Goal: Information Seeking & Learning: Check status

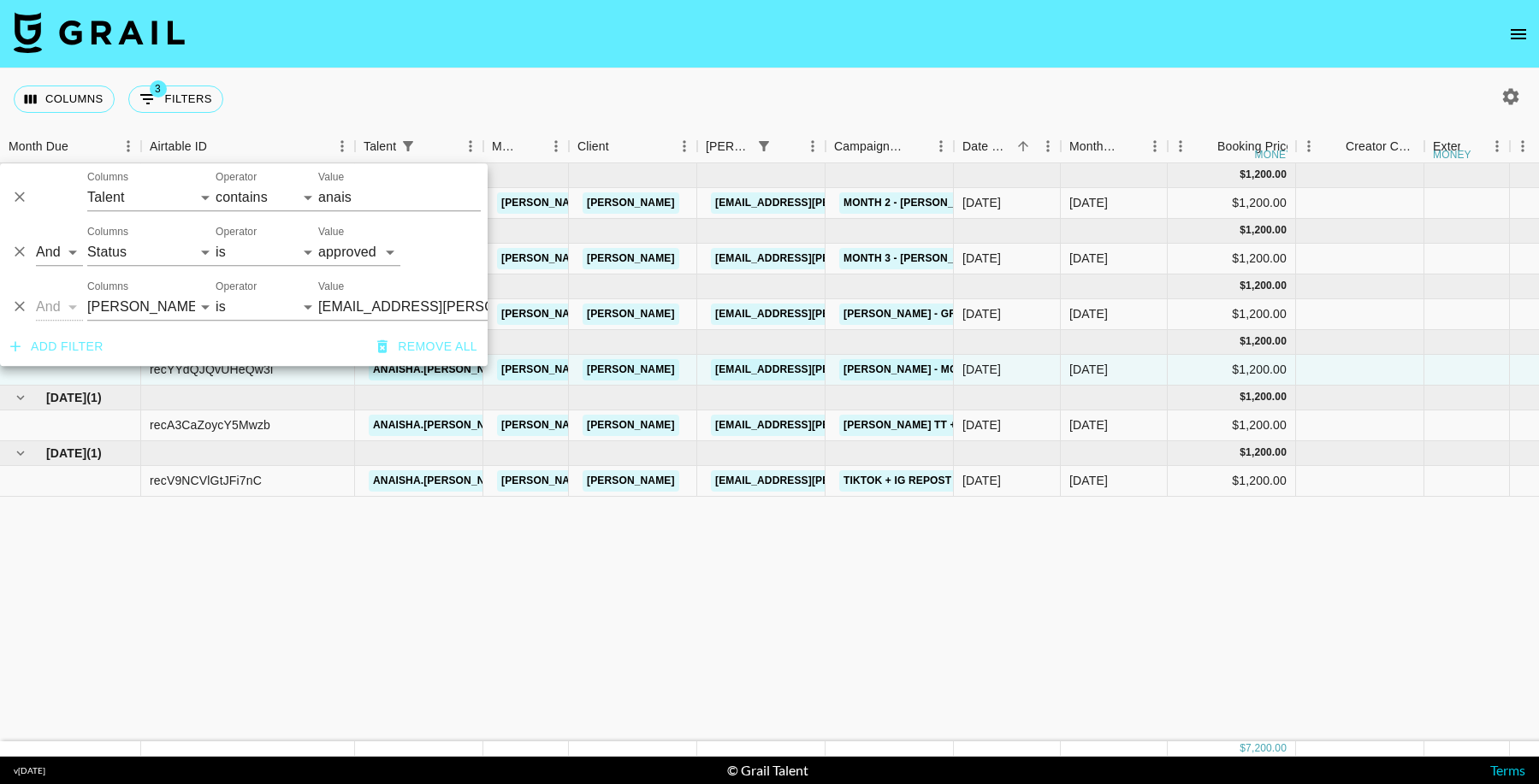
select select "talentName"
select select "status"
select select "approved"
select select "bookerId"
click at [19, 313] on icon "Delete" at bounding box center [19, 307] width 17 height 17
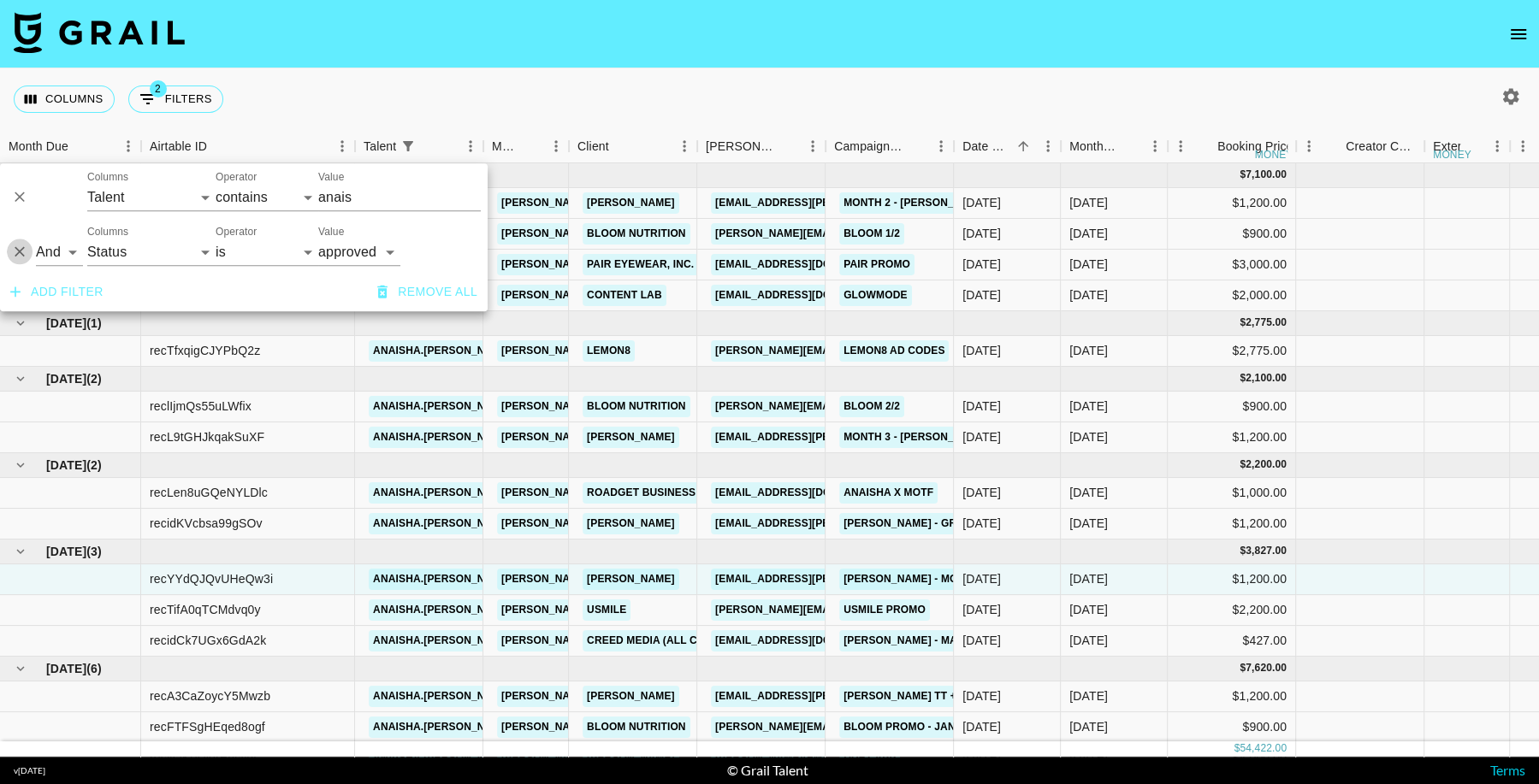
click at [24, 255] on icon "Delete" at bounding box center [19, 253] width 17 height 17
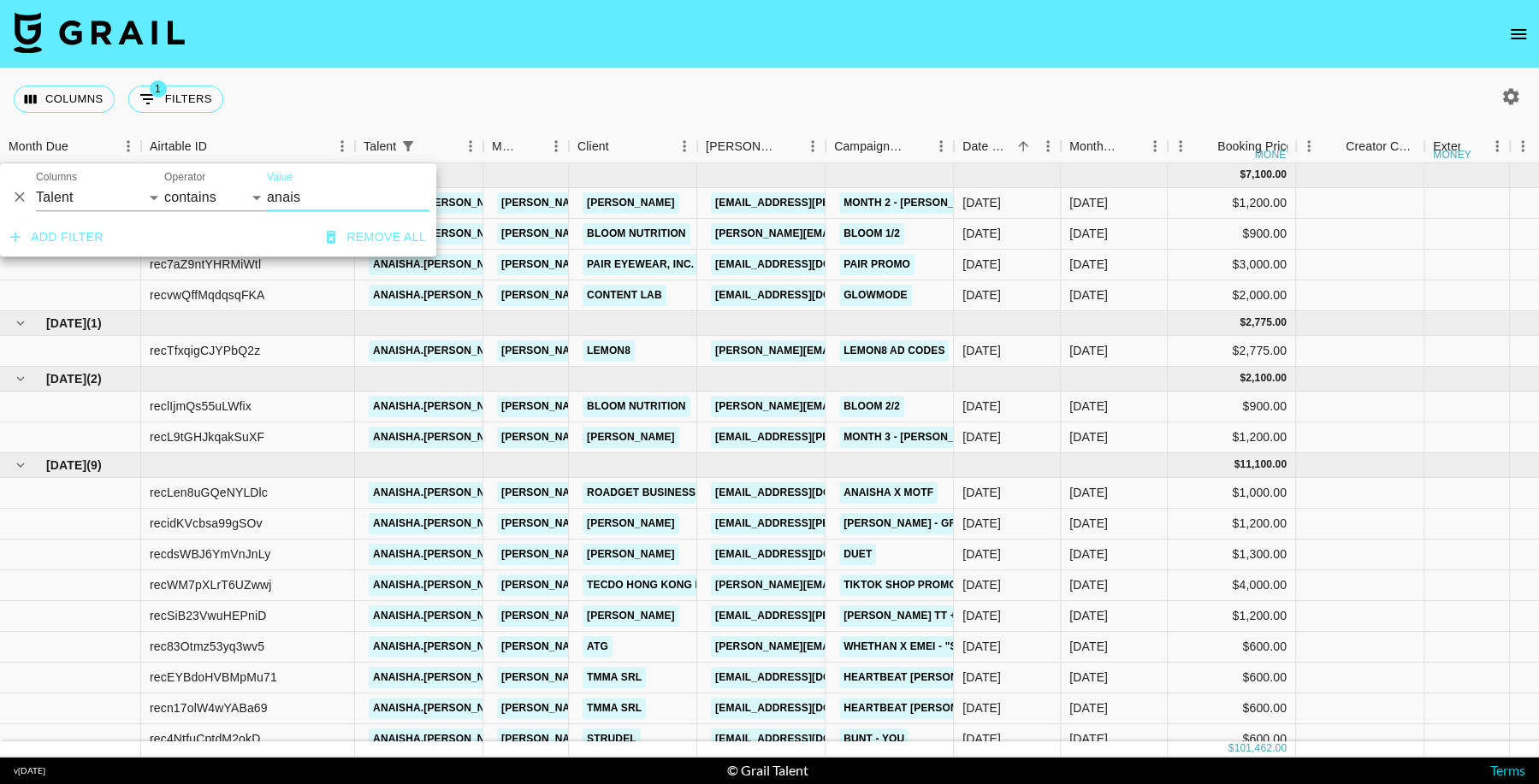
click at [21, 200] on icon "Delete" at bounding box center [19, 198] width 17 height 17
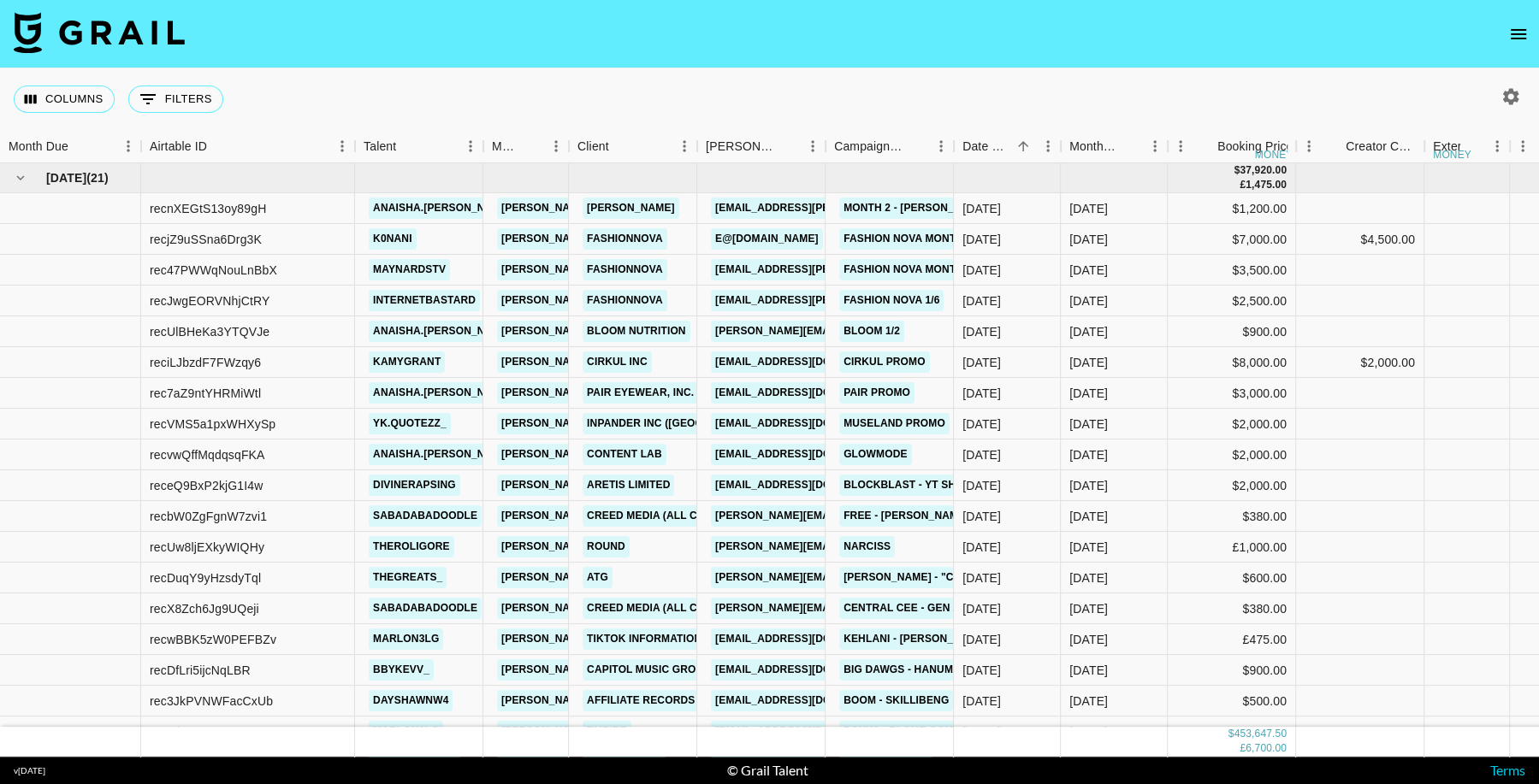
click at [1019, 92] on div "Columns 0 Filters + Booking" at bounding box center [770, 98] width 1539 height 61
click at [1511, 96] on icon "button" at bounding box center [1510, 96] width 20 height 20
select select "[DATE]"
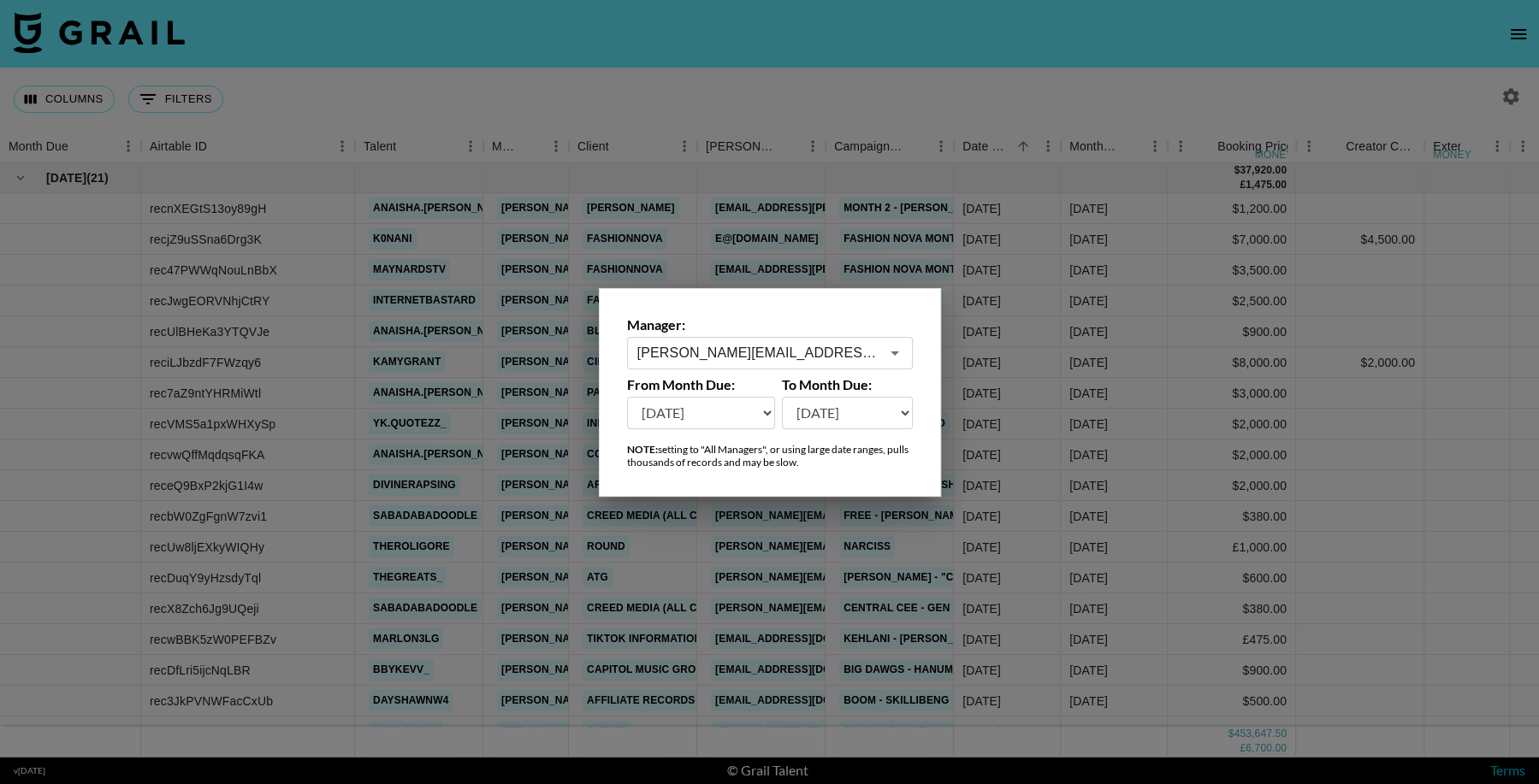
click at [721, 410] on select "[DATE] [DATE] '[DATE] May '[DATE] Mar '[DATE] Jan '[DATE] Nov '[DATE] Sep '[DAT…" at bounding box center [701, 413] width 149 height 32
click at [1287, 515] on div at bounding box center [770, 392] width 1539 height 784
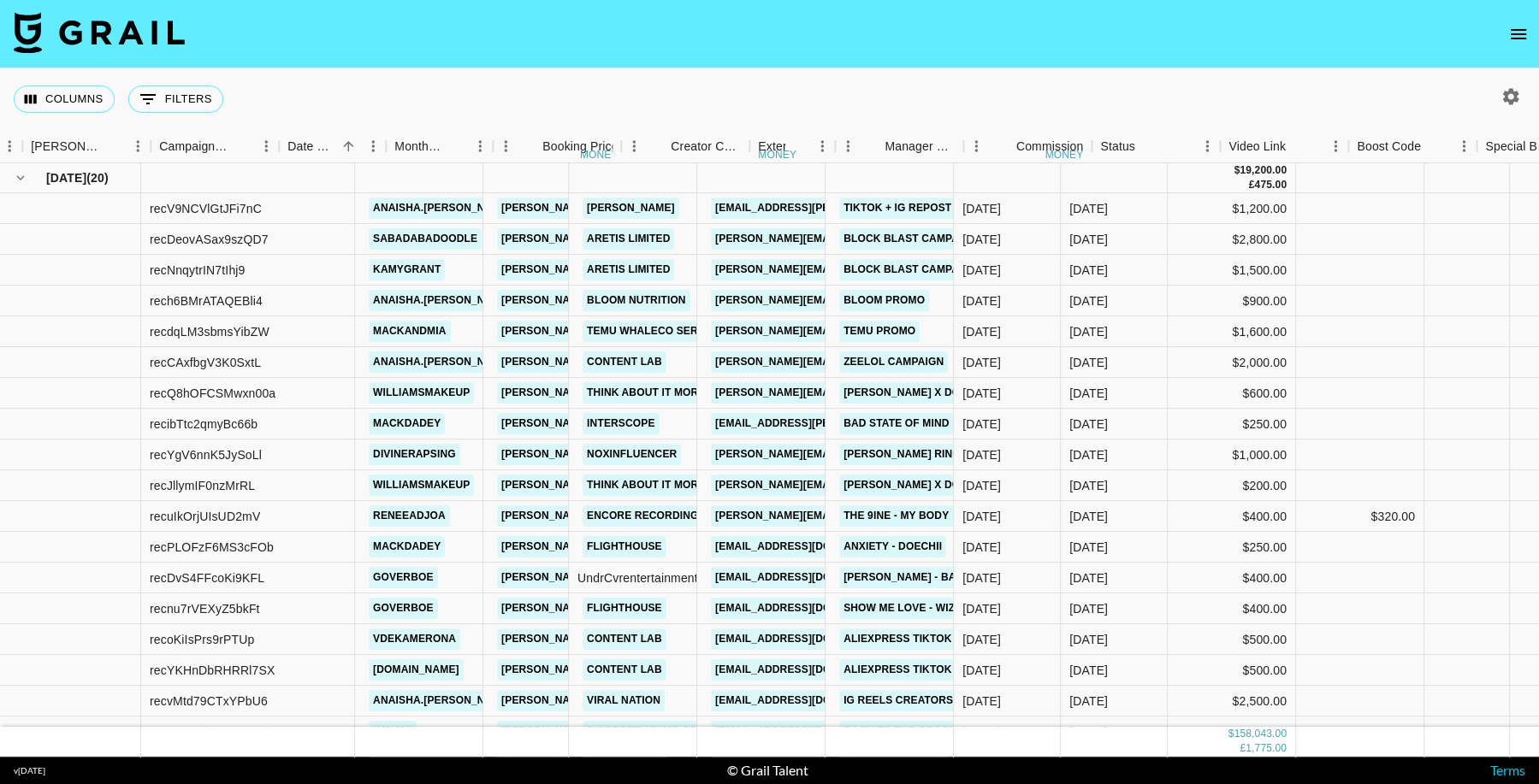
scroll to position [0, 674]
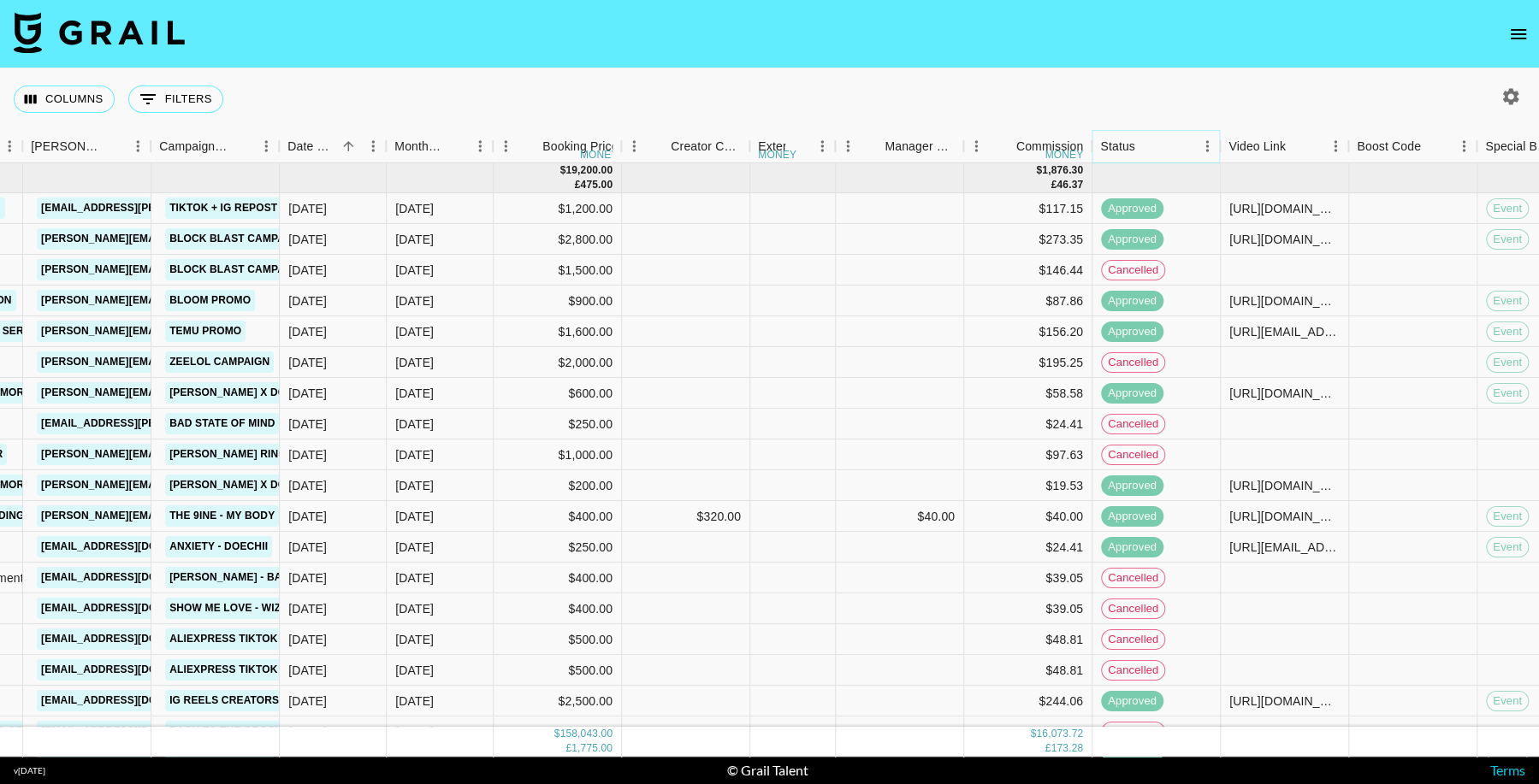
click at [1208, 150] on icon "Menu" at bounding box center [1208, 145] width 3 height 11
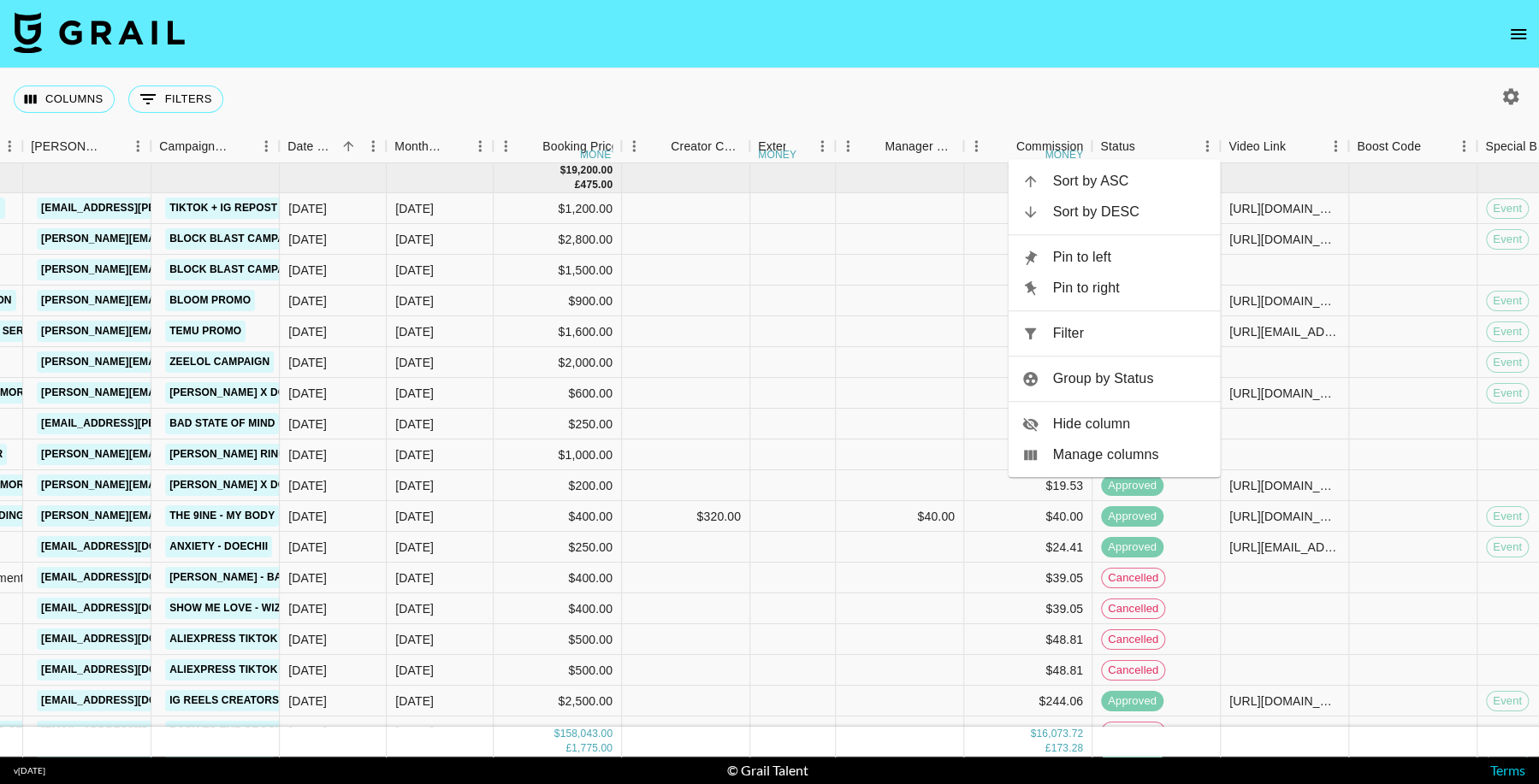
click at [1119, 329] on span "Filter" at bounding box center [1130, 333] width 154 height 20
select select "status"
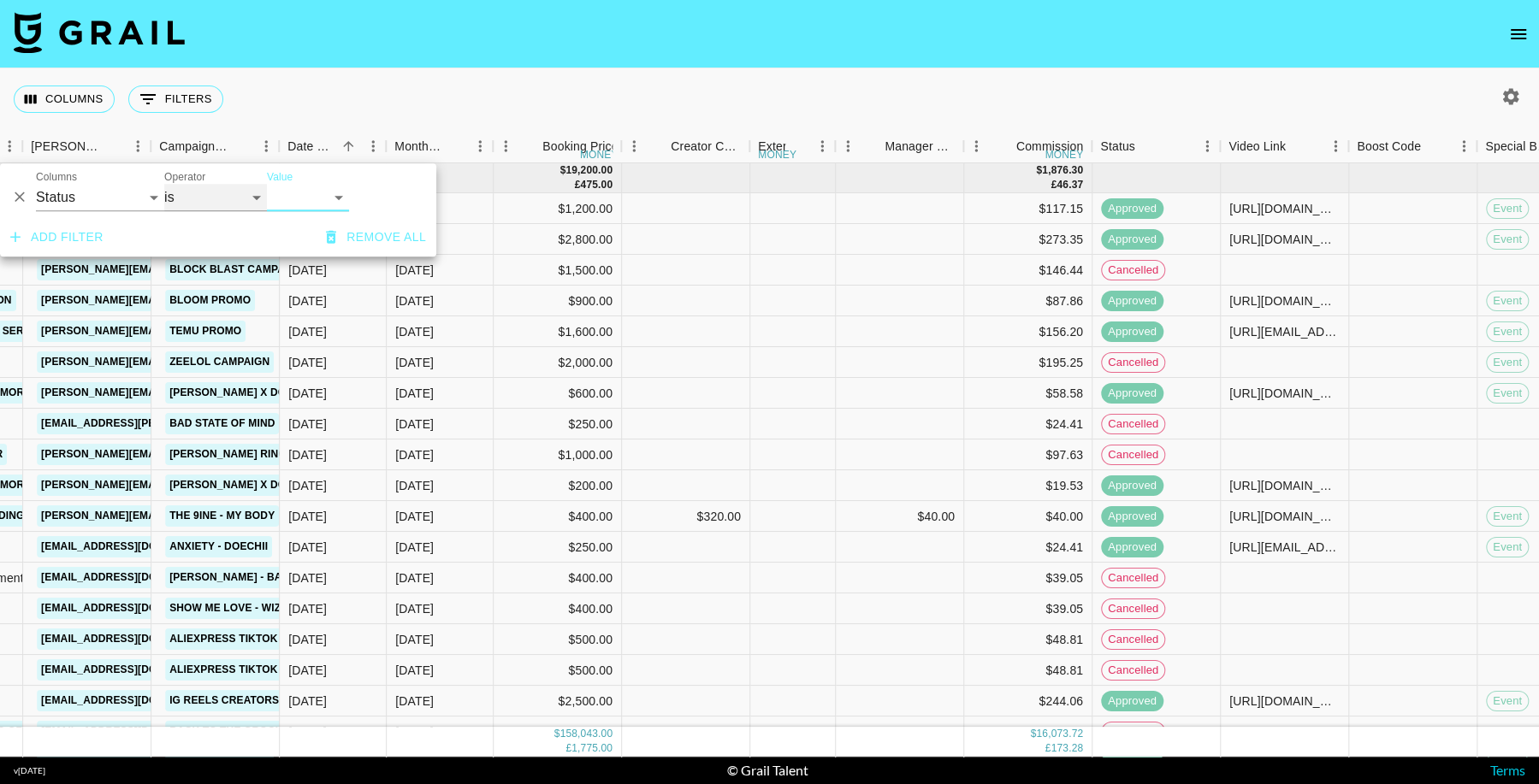
click at [214, 199] on select "is is not is any of is not any of" at bounding box center [216, 197] width 103 height 27
select select "not"
click at [302, 204] on select "confirmed declined draft posted approved cancelled badDebt" at bounding box center [308, 197] width 83 height 27
click at [315, 195] on select "confirmed declined draft posted approved cancelled badDebt" at bounding box center [308, 197] width 83 height 27
select select "cancelled"
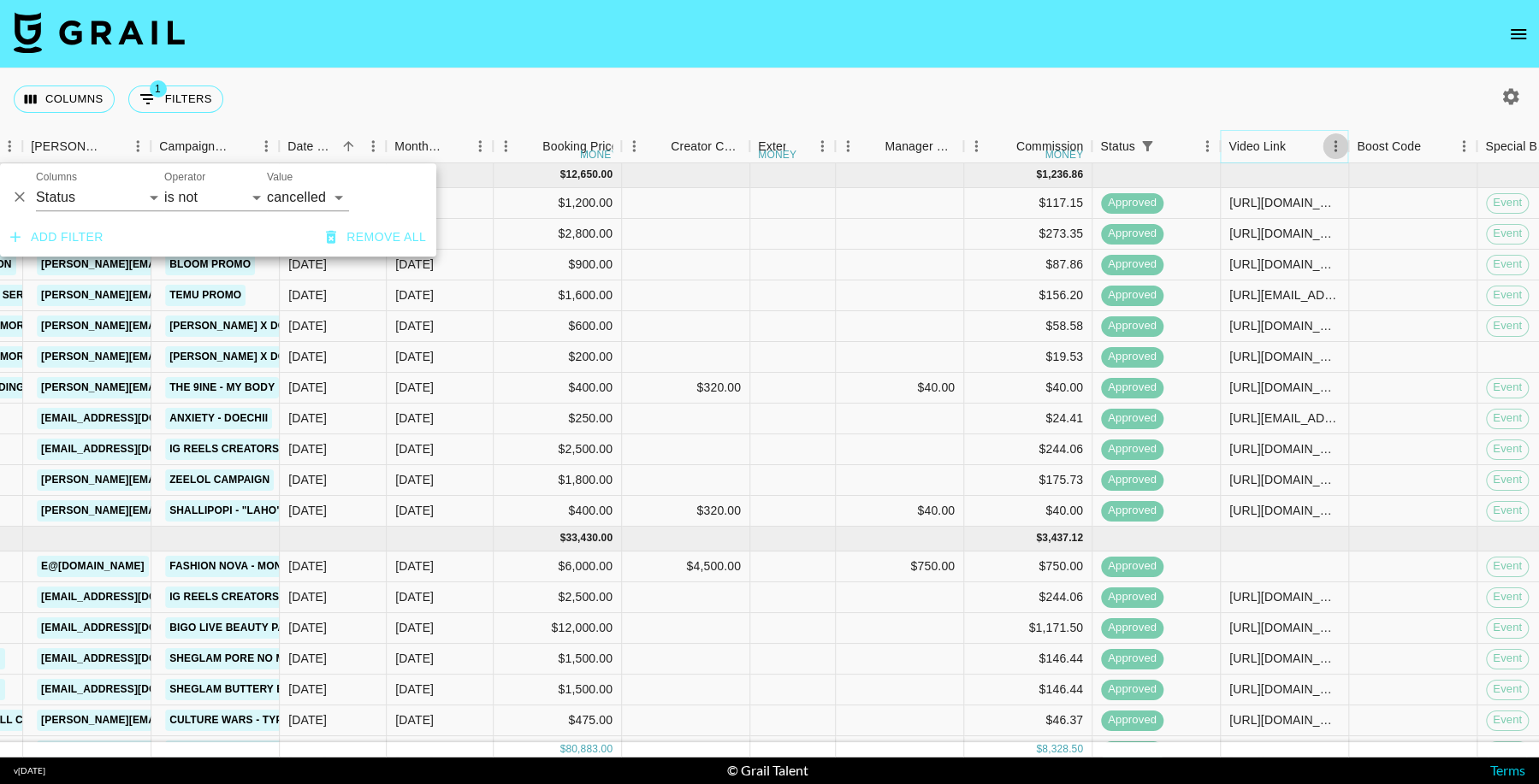
click at [1332, 148] on icon "Menu" at bounding box center [1336, 147] width 17 height 17
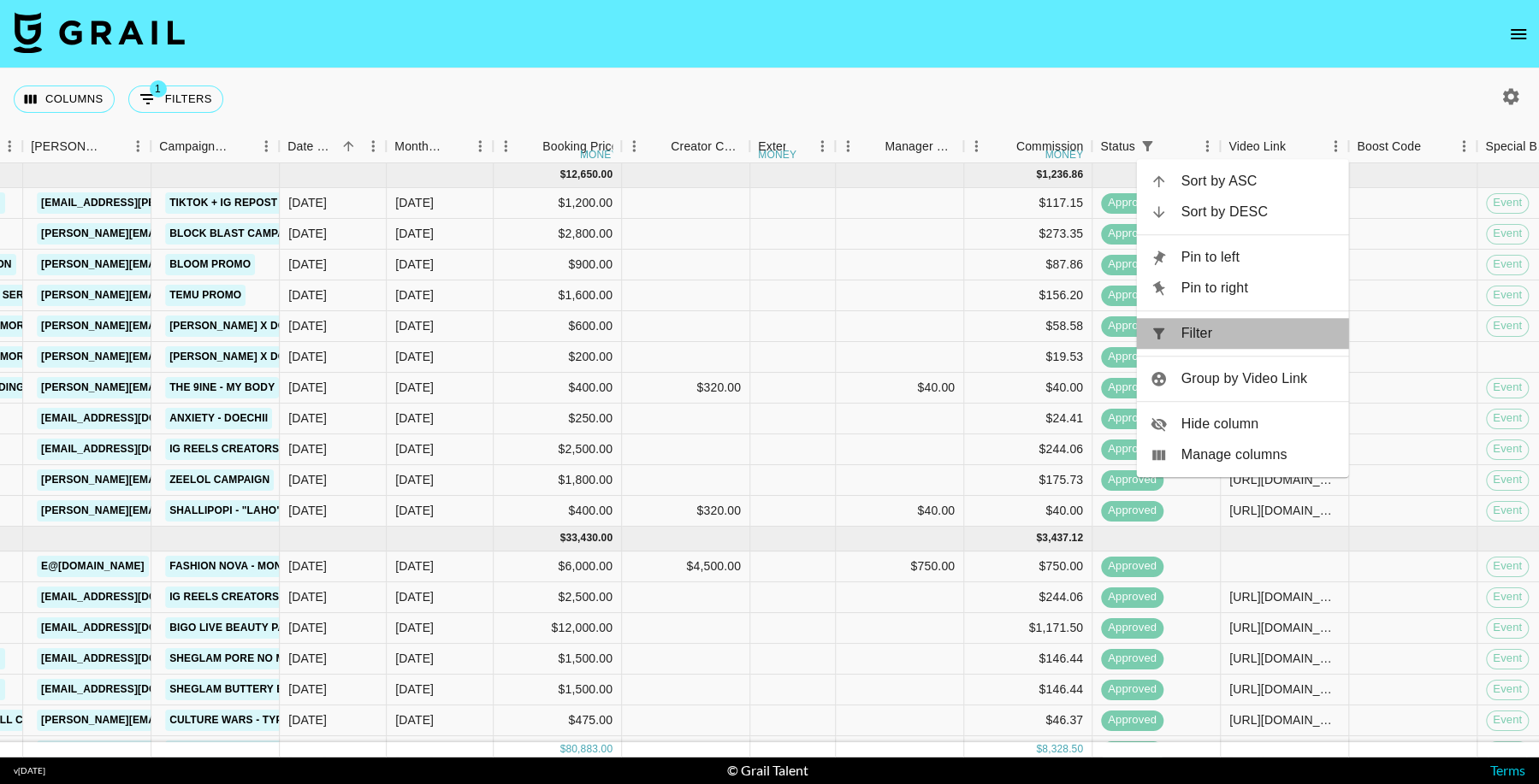
click at [1199, 330] on span "Filter" at bounding box center [1258, 333] width 154 height 20
select select "status"
select select "not"
select select "cancelled"
select select "videoLink"
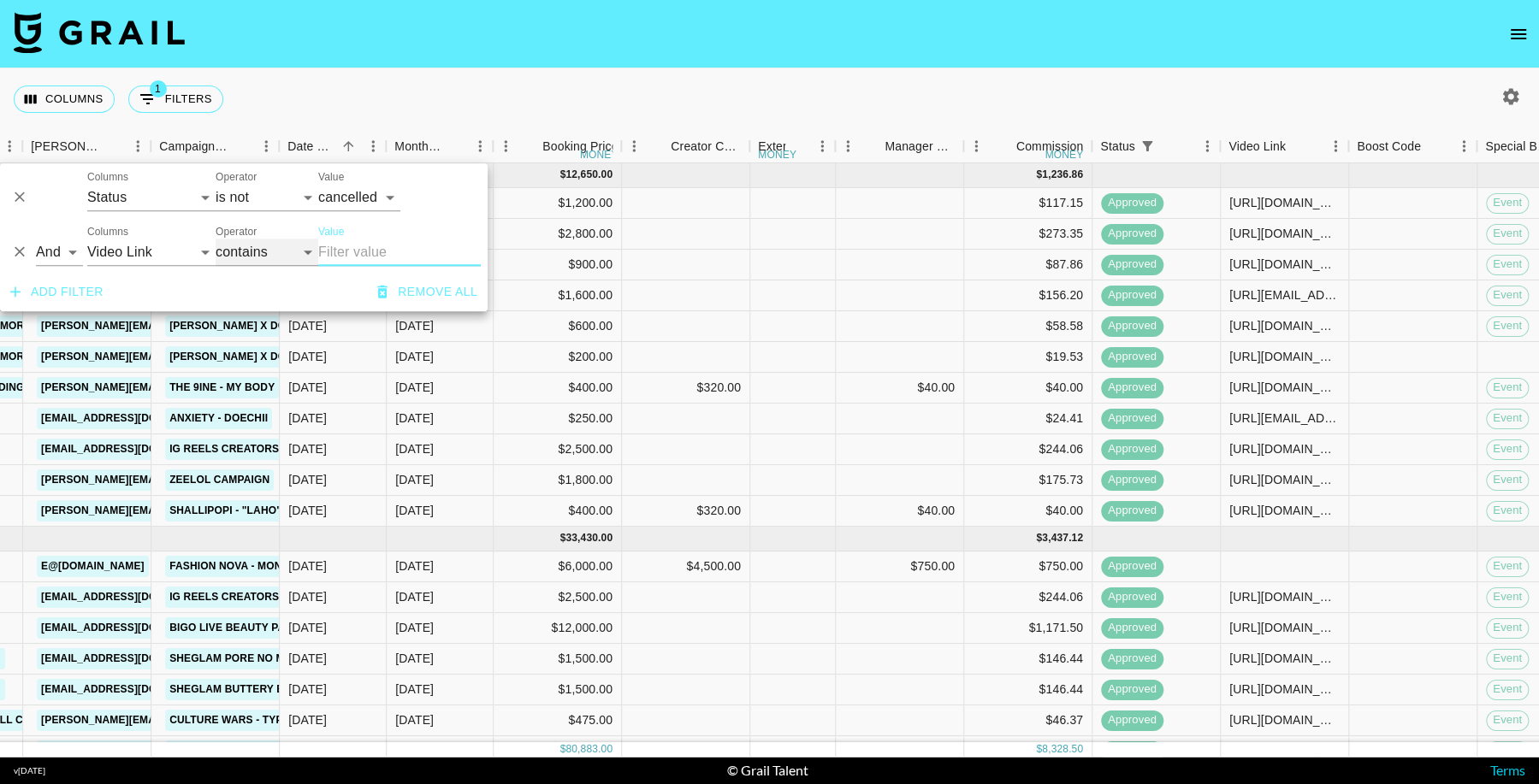
click at [240, 242] on select "contains equals starts with ends with is empty is not empty is any of" at bounding box center [267, 253] width 103 height 27
select select "isEmpty"
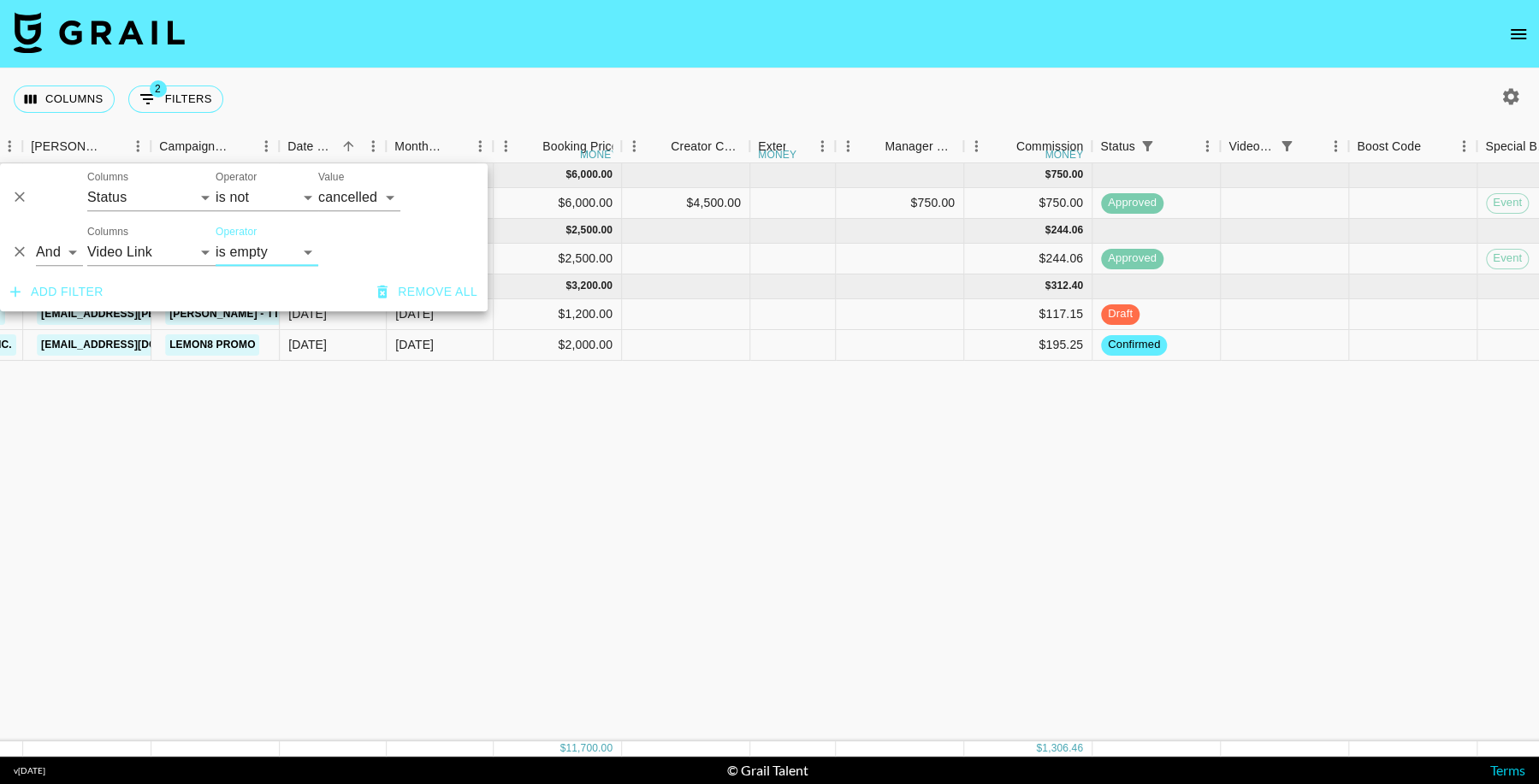
click at [1259, 577] on div "[DATE] ( 1 ) $ 6,000.00 $ 750.00 rec05J54JxkcW5mxz k0nani [EMAIL_ADDRESS][DOMAI…" at bounding box center [1013, 452] width 3375 height 578
